Goal: Task Accomplishment & Management: Use online tool/utility

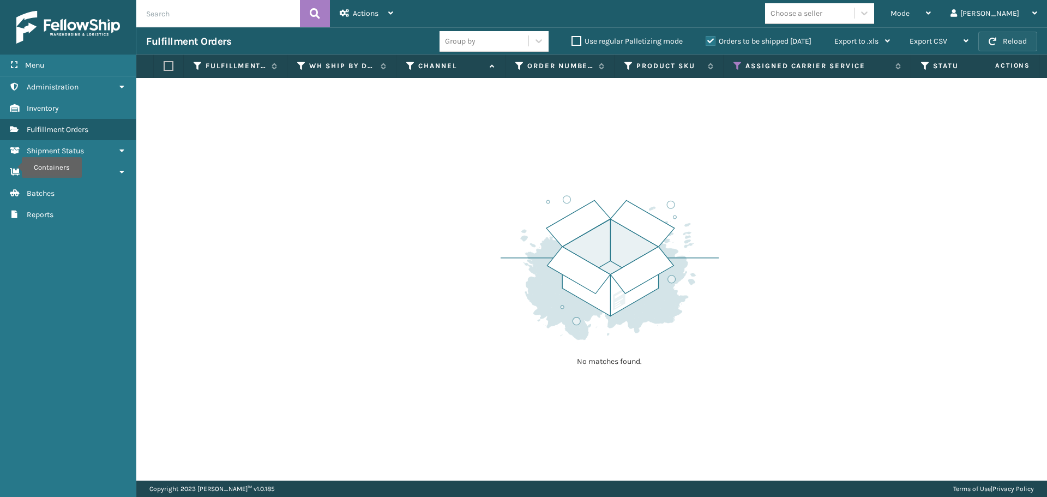
click at [1002, 35] on button "Reload" at bounding box center [1008, 42] width 59 height 20
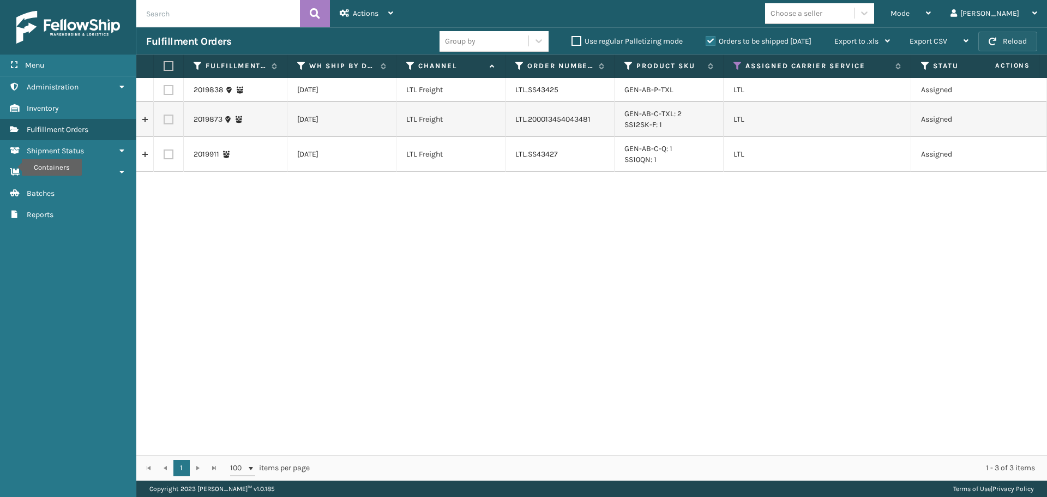
click at [1003, 35] on button "Reload" at bounding box center [1008, 42] width 59 height 20
click at [734, 62] on icon at bounding box center [738, 66] width 9 height 10
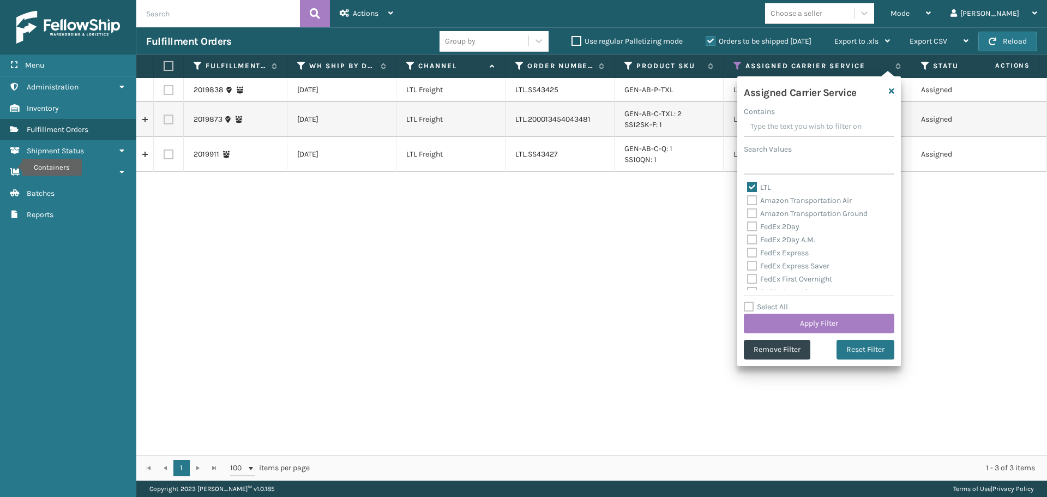
click at [755, 188] on label "LTL" at bounding box center [759, 187] width 24 height 9
click at [748, 188] on input "LTL" at bounding box center [747, 184] width 1 height 7
checkbox input "false"
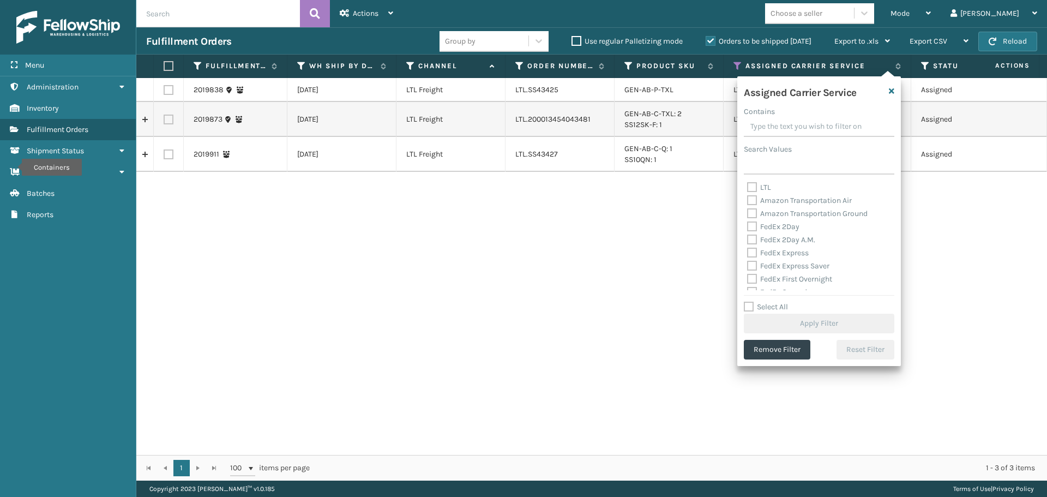
click at [752, 226] on label "FedEx 2Day" at bounding box center [773, 226] width 52 height 9
click at [748, 226] on input "FedEx 2Day" at bounding box center [747, 223] width 1 height 7
checkbox input "true"
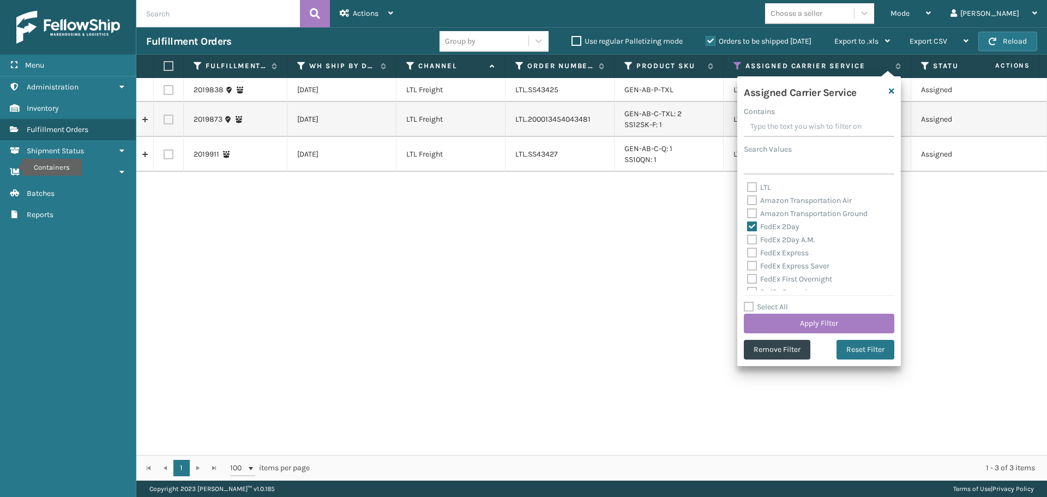
click at [751, 239] on label "FedEx 2Day A.M." at bounding box center [781, 239] width 68 height 9
click at [748, 239] on input "FedEx 2Day A.M." at bounding box center [747, 236] width 1 height 7
checkbox input "true"
click at [751, 249] on label "FedEx Express" at bounding box center [778, 252] width 62 height 9
click at [748, 249] on input "FedEx Express" at bounding box center [747, 250] width 1 height 7
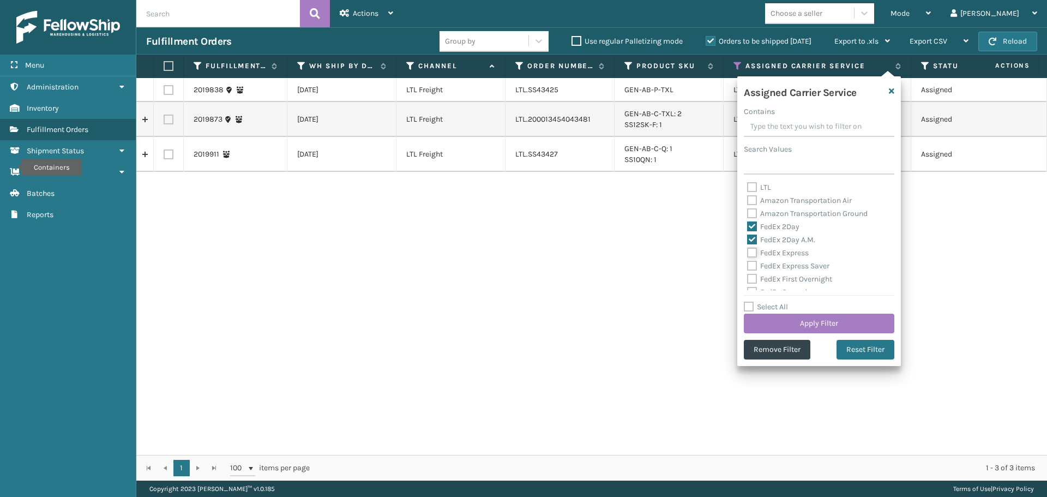
checkbox input "true"
click at [753, 264] on label "FedEx Express Saver" at bounding box center [788, 265] width 82 height 9
click at [748, 264] on input "FedEx Express Saver" at bounding box center [747, 263] width 1 height 7
checkbox input "true"
click at [754, 275] on label "FedEx First Overnight" at bounding box center [789, 278] width 85 height 9
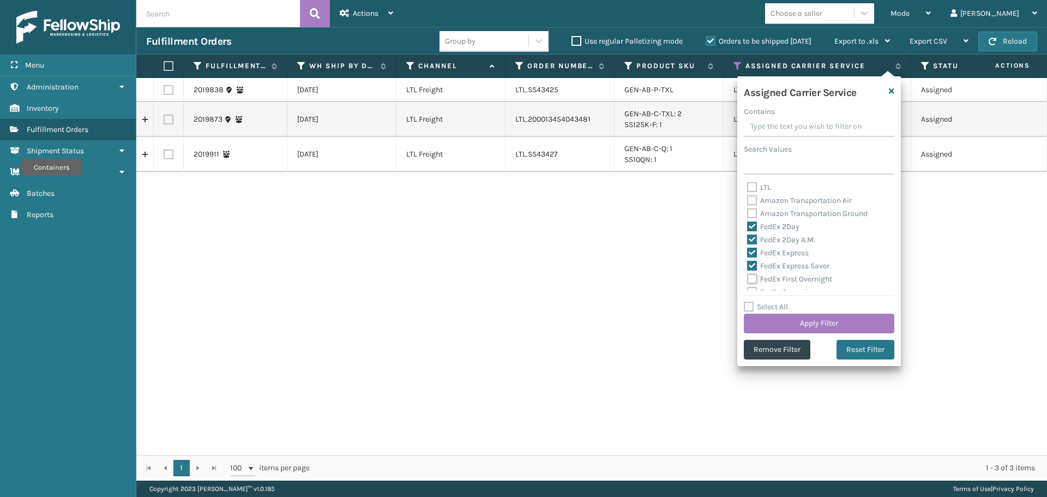
click at [748, 275] on input "FedEx First Overnight" at bounding box center [747, 276] width 1 height 7
checkbox input "true"
click at [752, 237] on label "FedEx Ground" at bounding box center [777, 237] width 60 height 9
click at [748, 237] on input "FedEx Ground" at bounding box center [747, 234] width 1 height 7
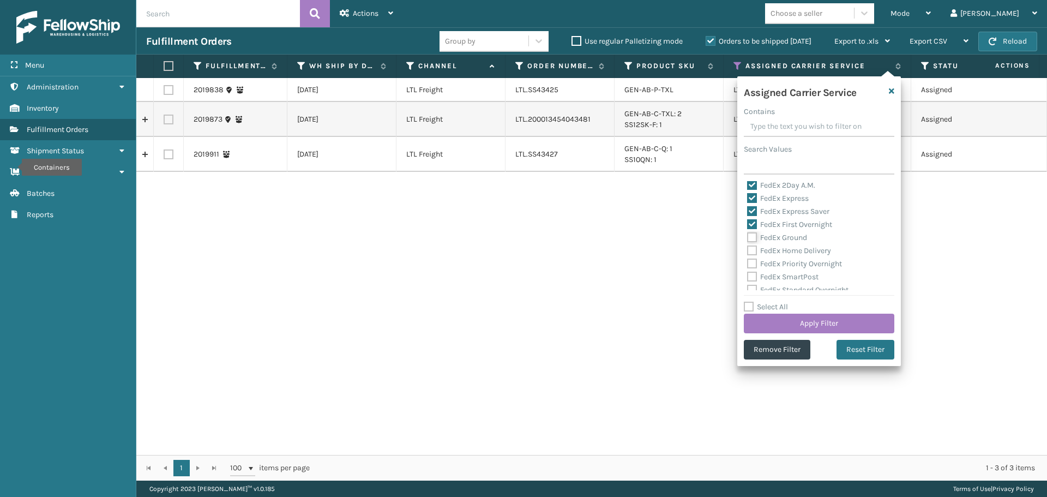
checkbox input "true"
drag, startPoint x: 752, startPoint y: 247, endPoint x: 751, endPoint y: 257, distance: 10.4
click at [752, 248] on label "FedEx Home Delivery" at bounding box center [789, 250] width 84 height 9
click at [748, 248] on input "FedEx Home Delivery" at bounding box center [747, 247] width 1 height 7
checkbox input "true"
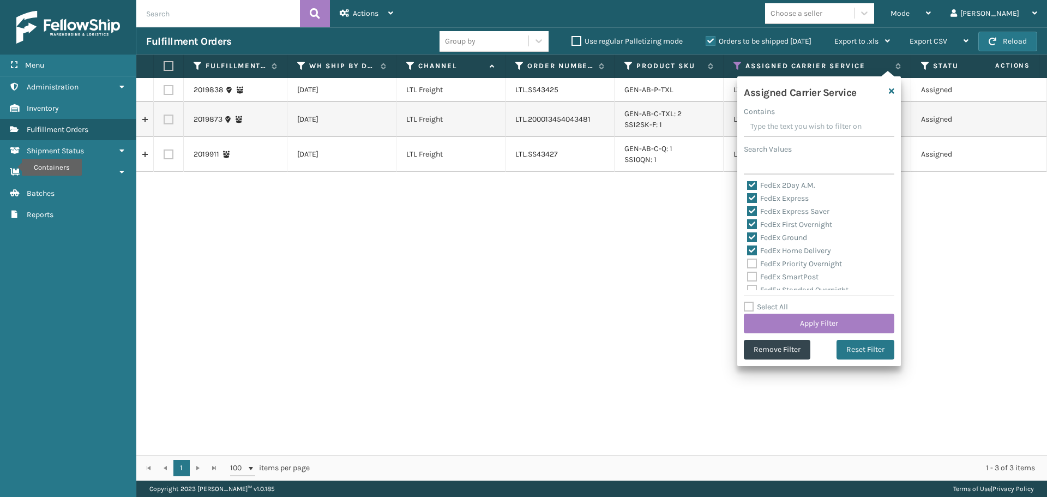
click at [751, 262] on label "FedEx Priority Overnight" at bounding box center [794, 263] width 95 height 9
click at [748, 262] on input "FedEx Priority Overnight" at bounding box center [747, 260] width 1 height 7
checkbox input "true"
click at [752, 272] on label "FedEx SmartPost" at bounding box center [782, 276] width 71 height 9
click at [748, 272] on input "FedEx SmartPost" at bounding box center [747, 274] width 1 height 7
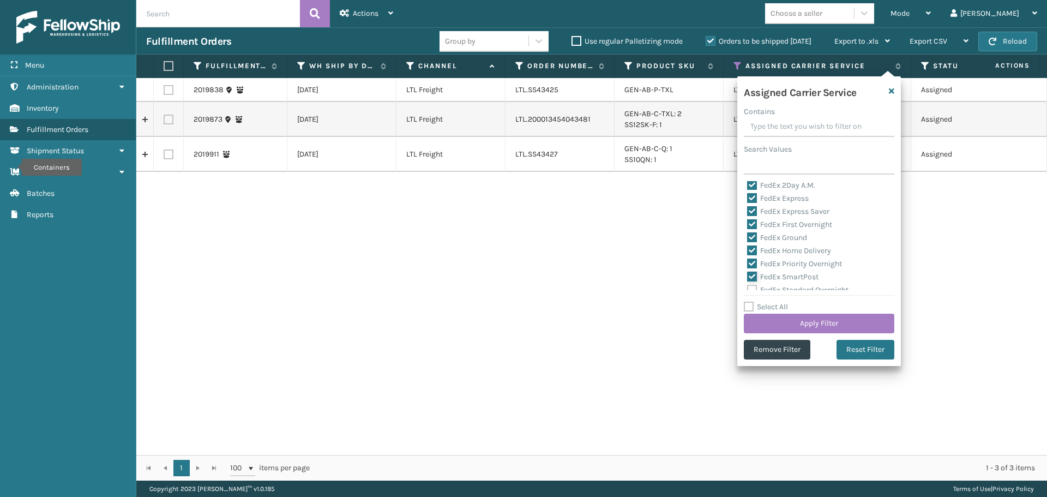
checkbox input "true"
click at [752, 236] on label "FedEx Standard Overnight" at bounding box center [797, 235] width 101 height 9
click at [748, 236] on input "FedEx Standard Overnight" at bounding box center [747, 232] width 1 height 7
checkbox input "true"
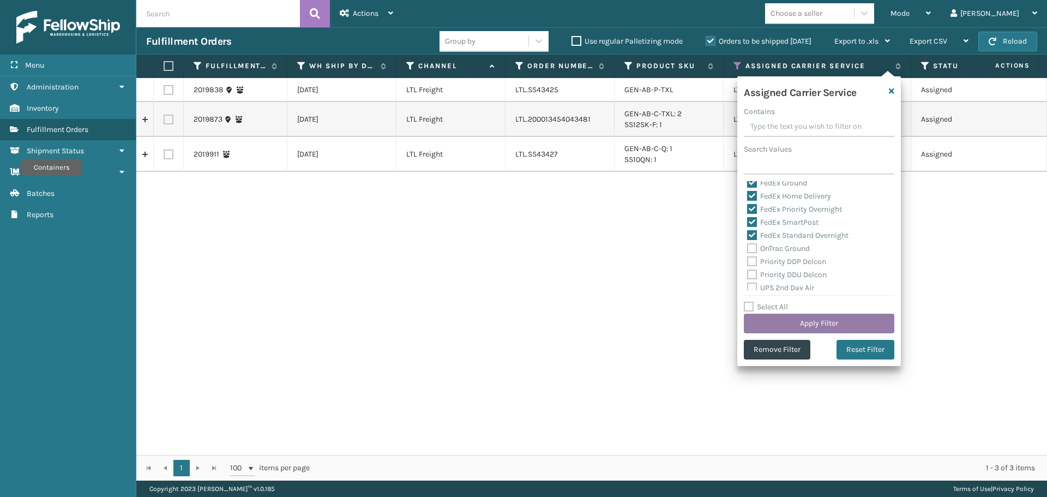
click at [798, 324] on button "Apply Filter" at bounding box center [819, 324] width 151 height 20
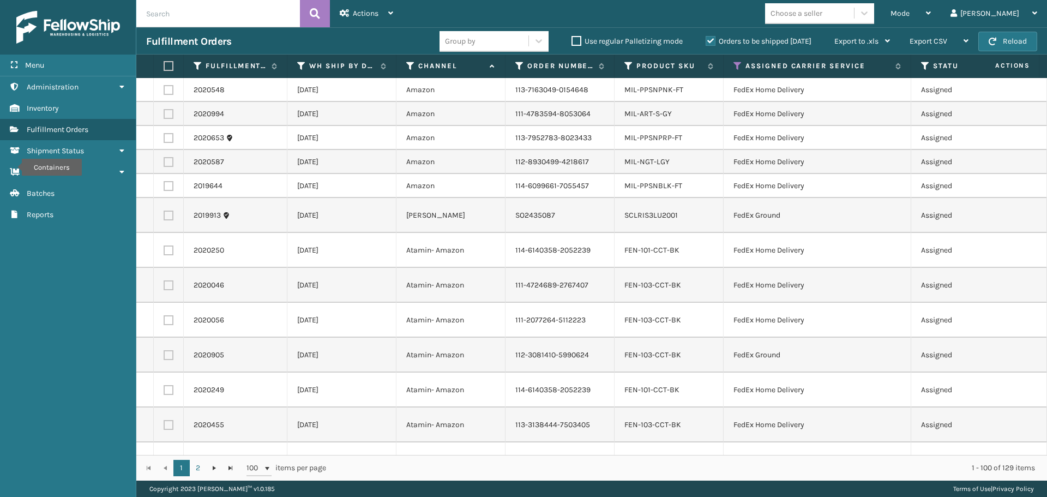
click at [166, 64] on label at bounding box center [167, 66] width 7 height 10
click at [164, 64] on input "checkbox" at bounding box center [164, 66] width 1 height 7
checkbox input "true"
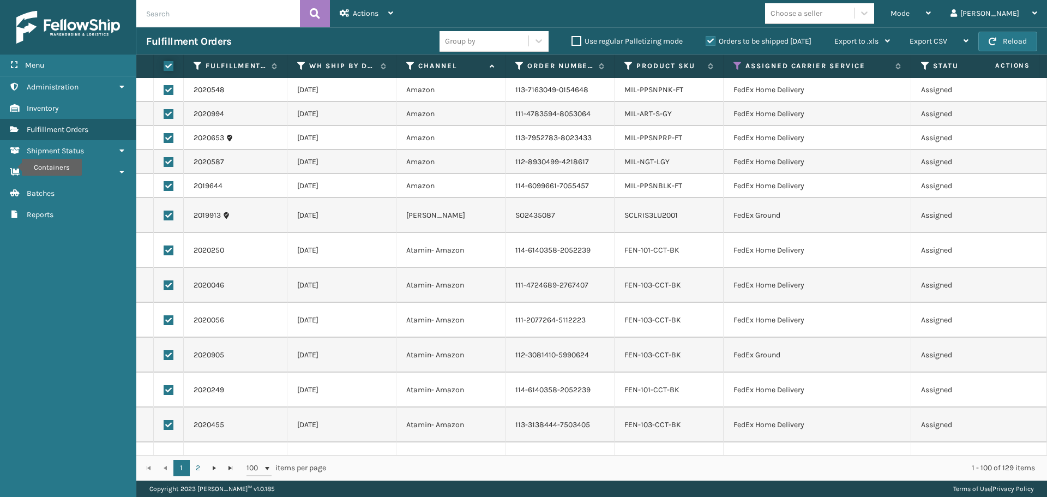
checkbox input "true"
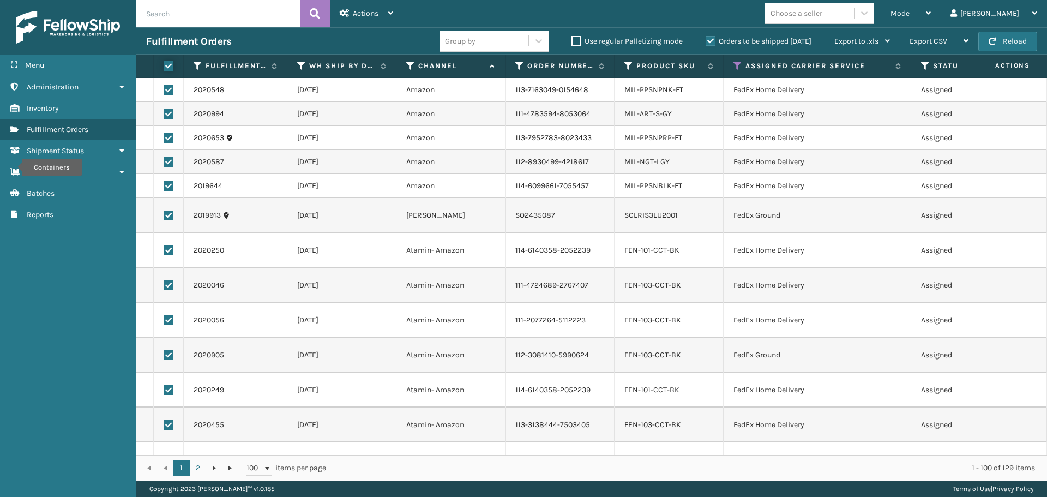
checkbox input "true"
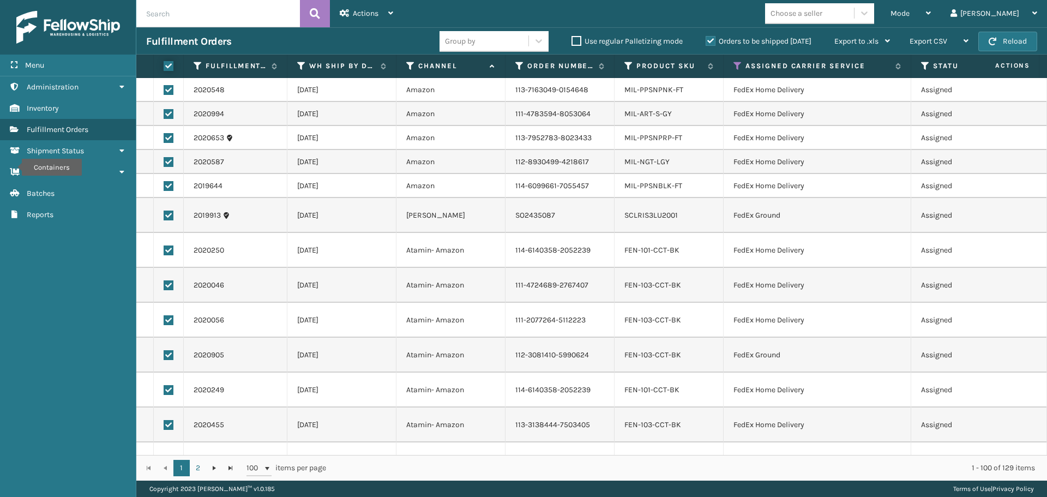
checkbox input "true"
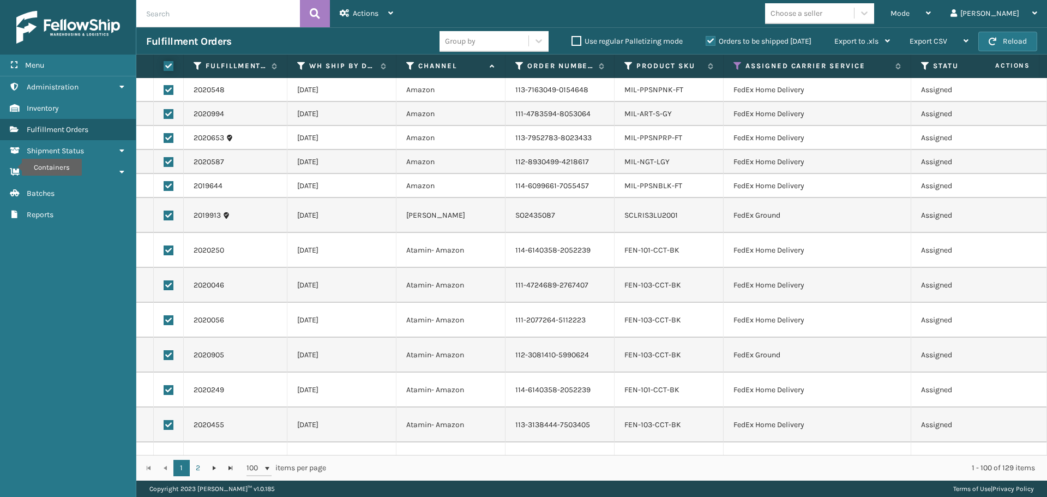
checkbox input "true"
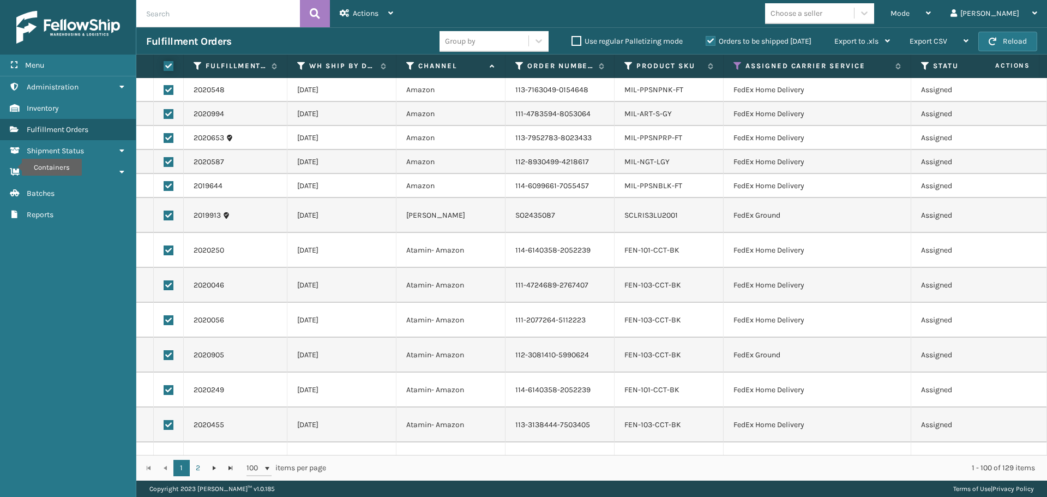
checkbox input "true"
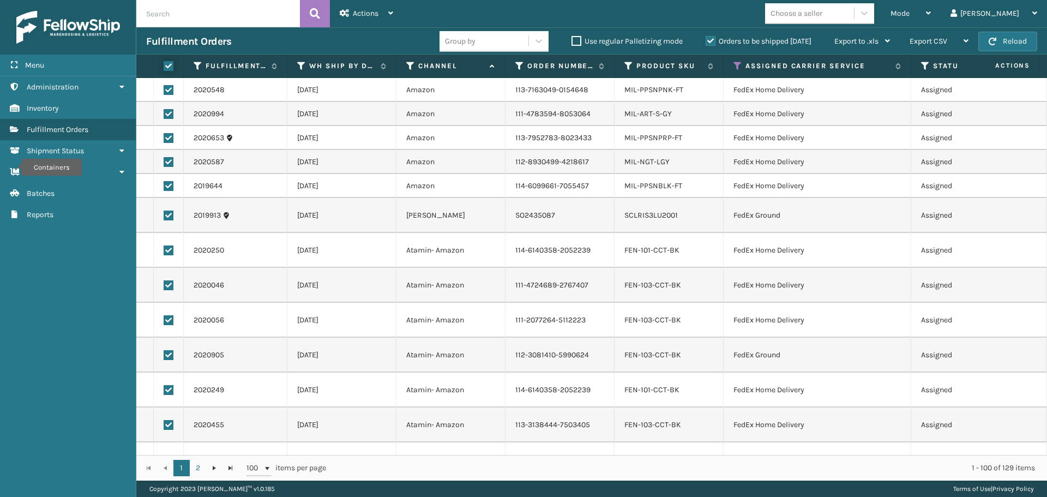
checkbox input "true"
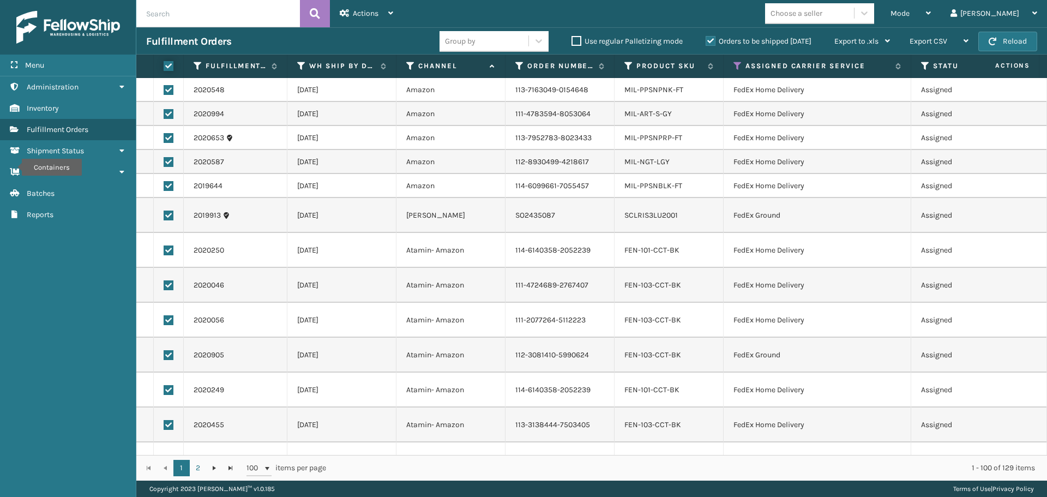
checkbox input "true"
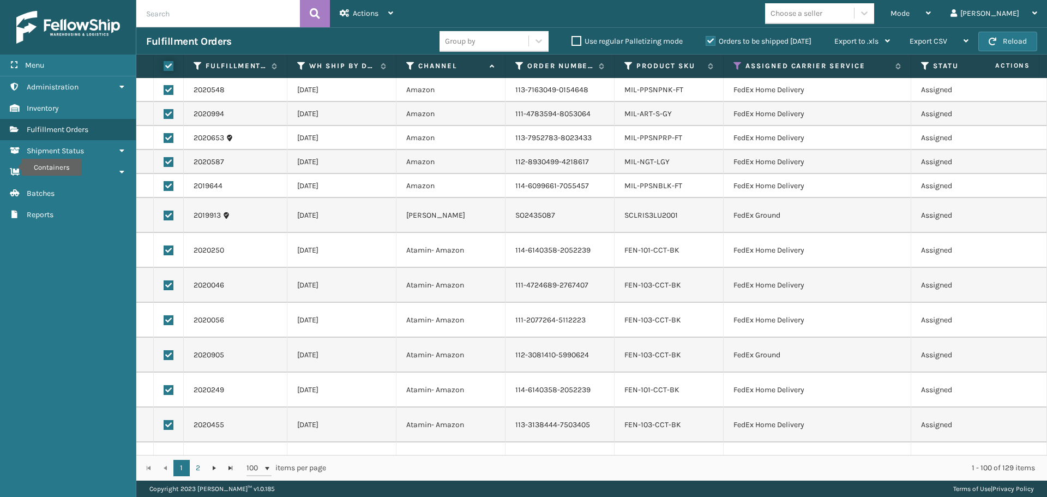
checkbox input "true"
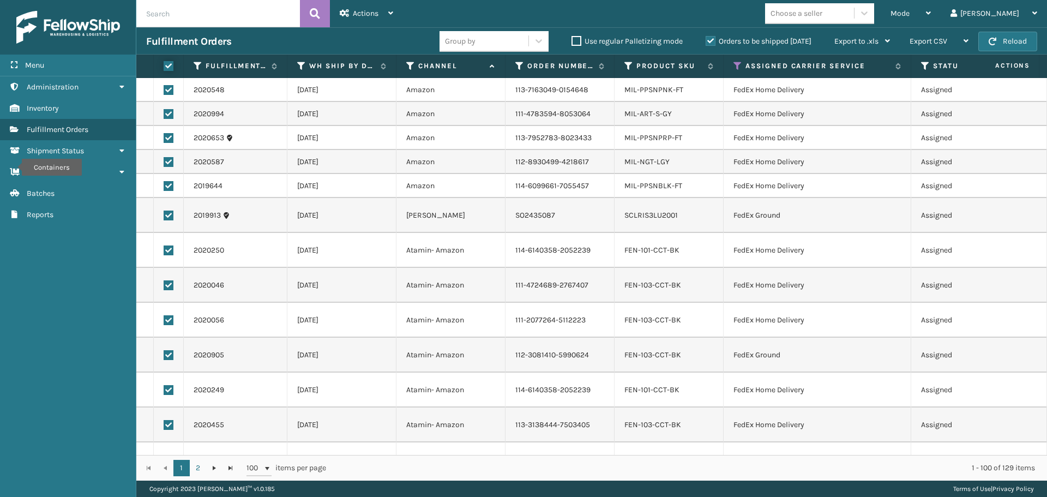
checkbox input "true"
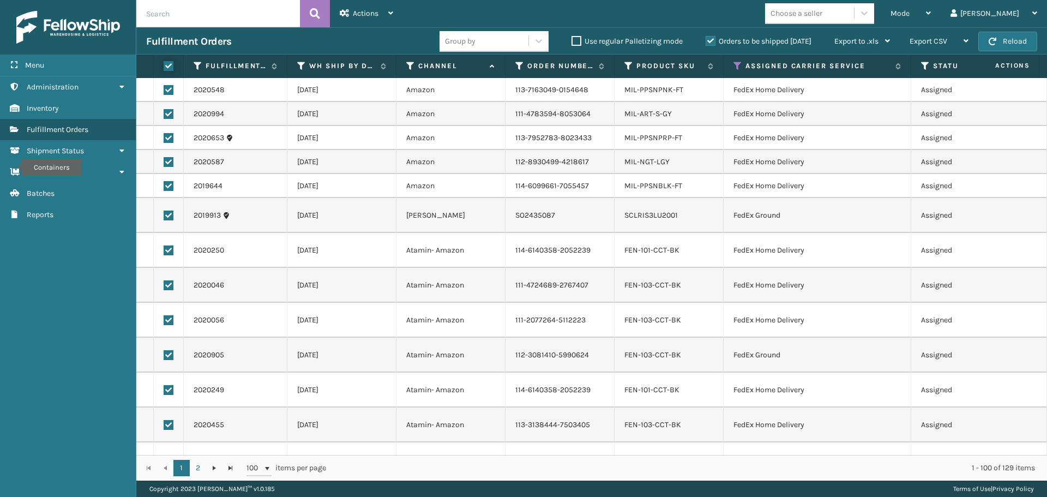
checkbox input "true"
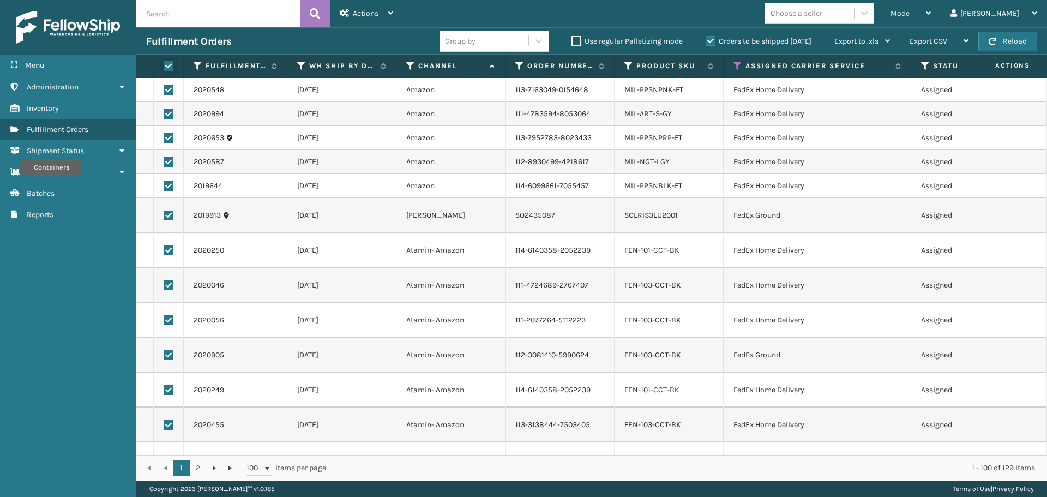
checkbox input "true"
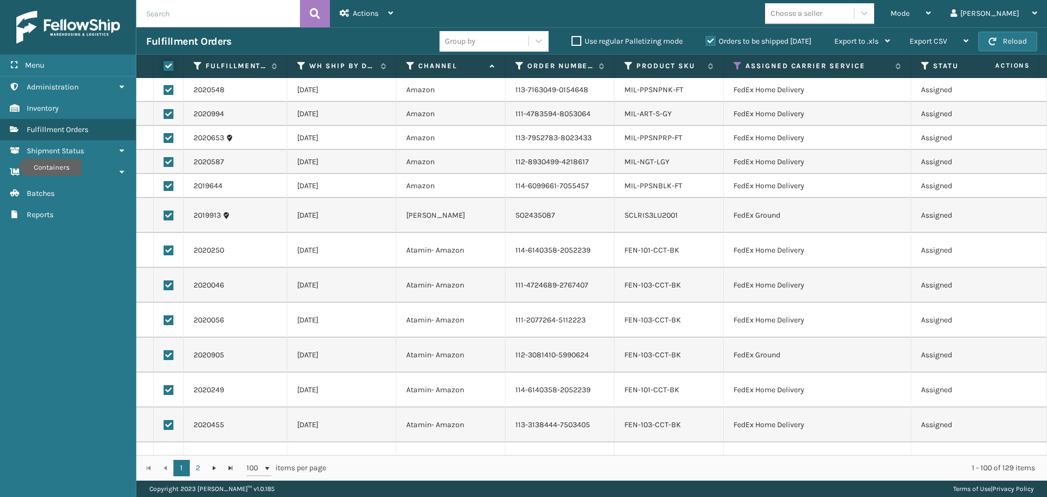
checkbox input "true"
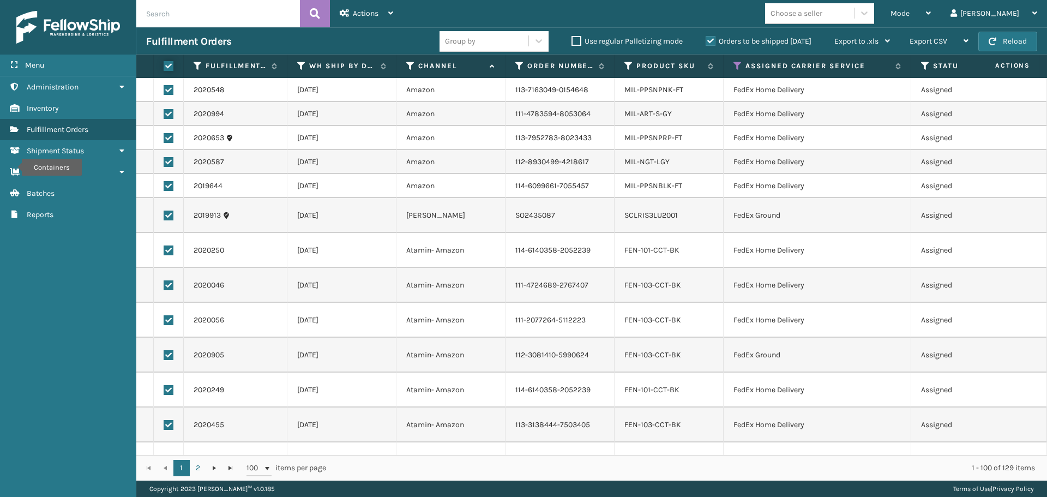
checkbox input "true"
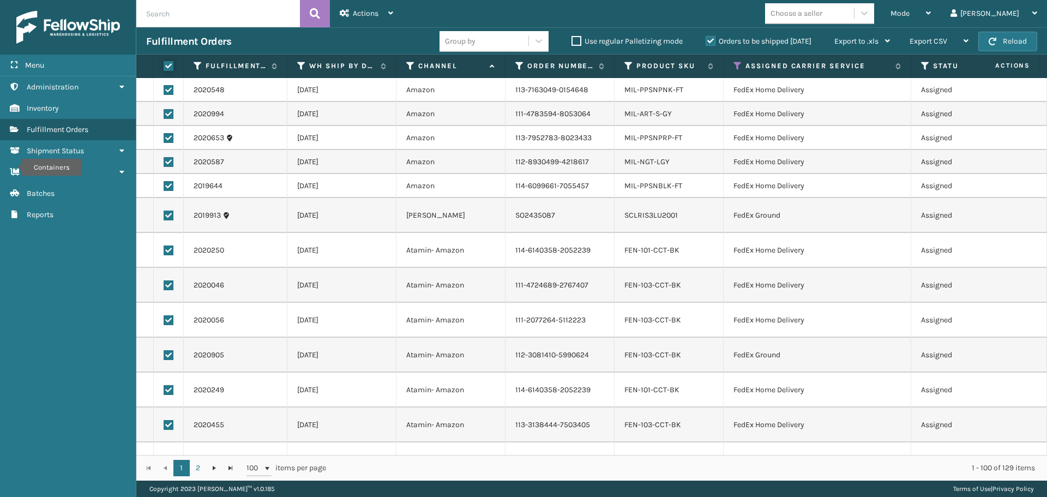
checkbox input "true"
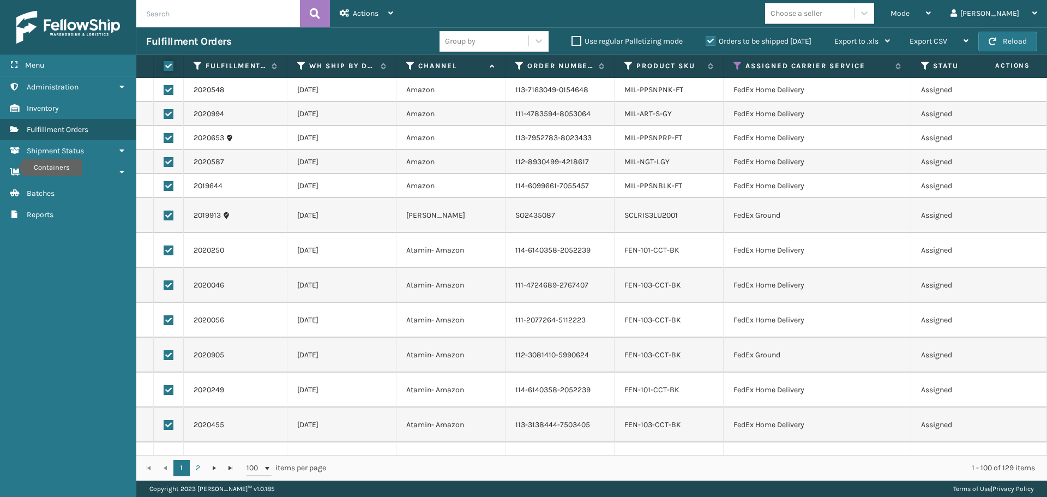
checkbox input "true"
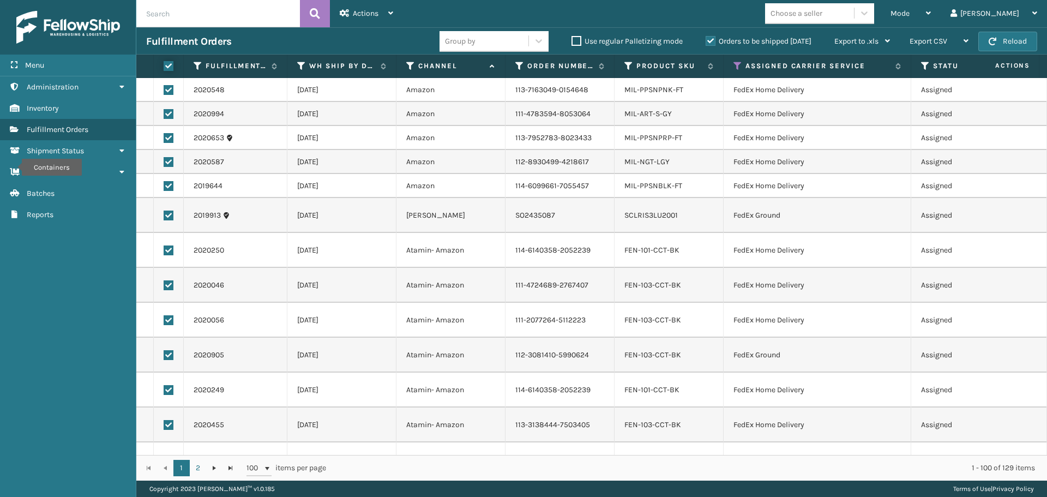
checkbox input "true"
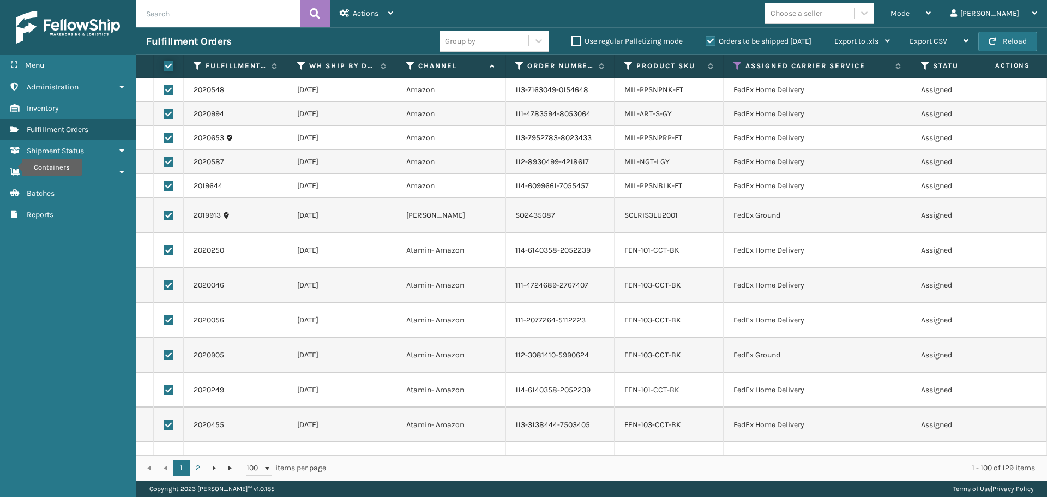
checkbox input "true"
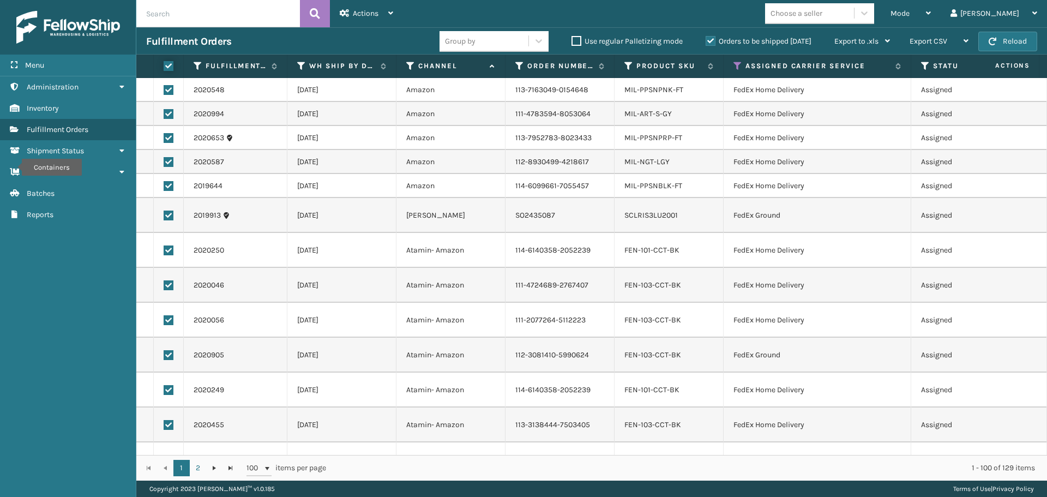
checkbox input "true"
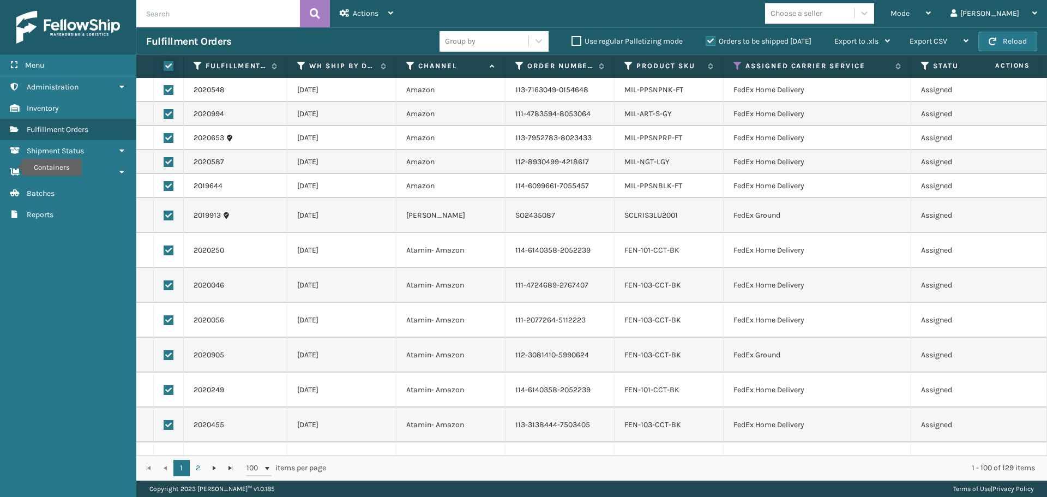
checkbox input "true"
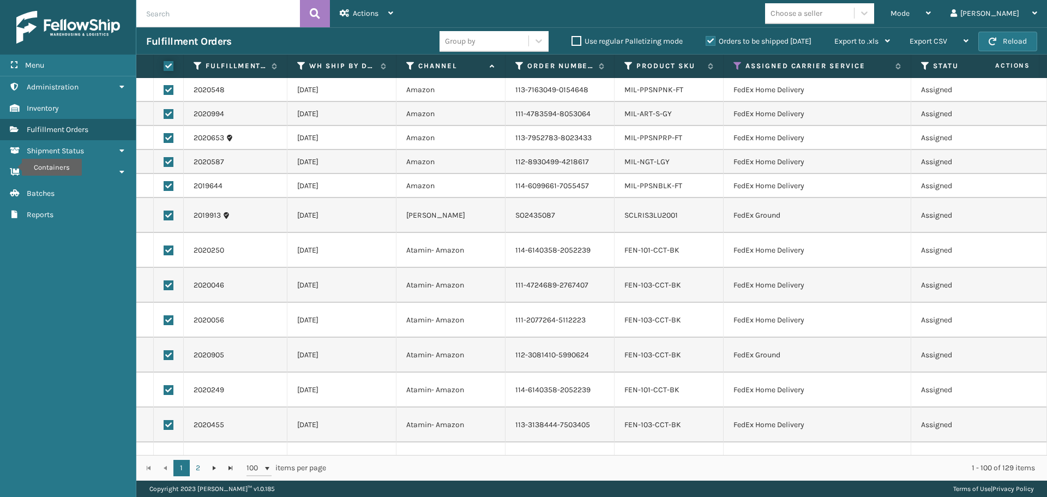
checkbox input "true"
click at [369, 15] on span "Actions" at bounding box center [366, 13] width 26 height 9
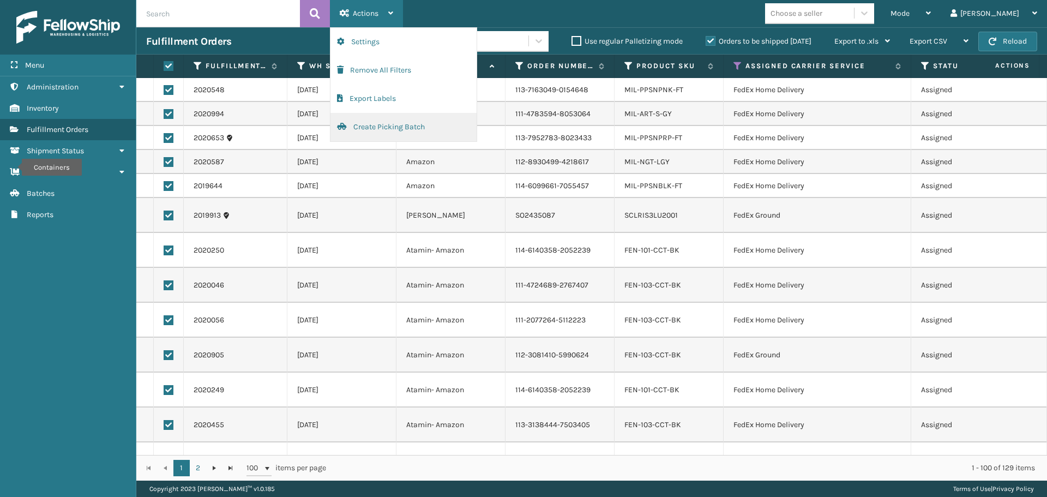
click at [393, 128] on button "Create Picking Batch" at bounding box center [404, 127] width 146 height 28
